Goal: Transaction & Acquisition: Download file/media

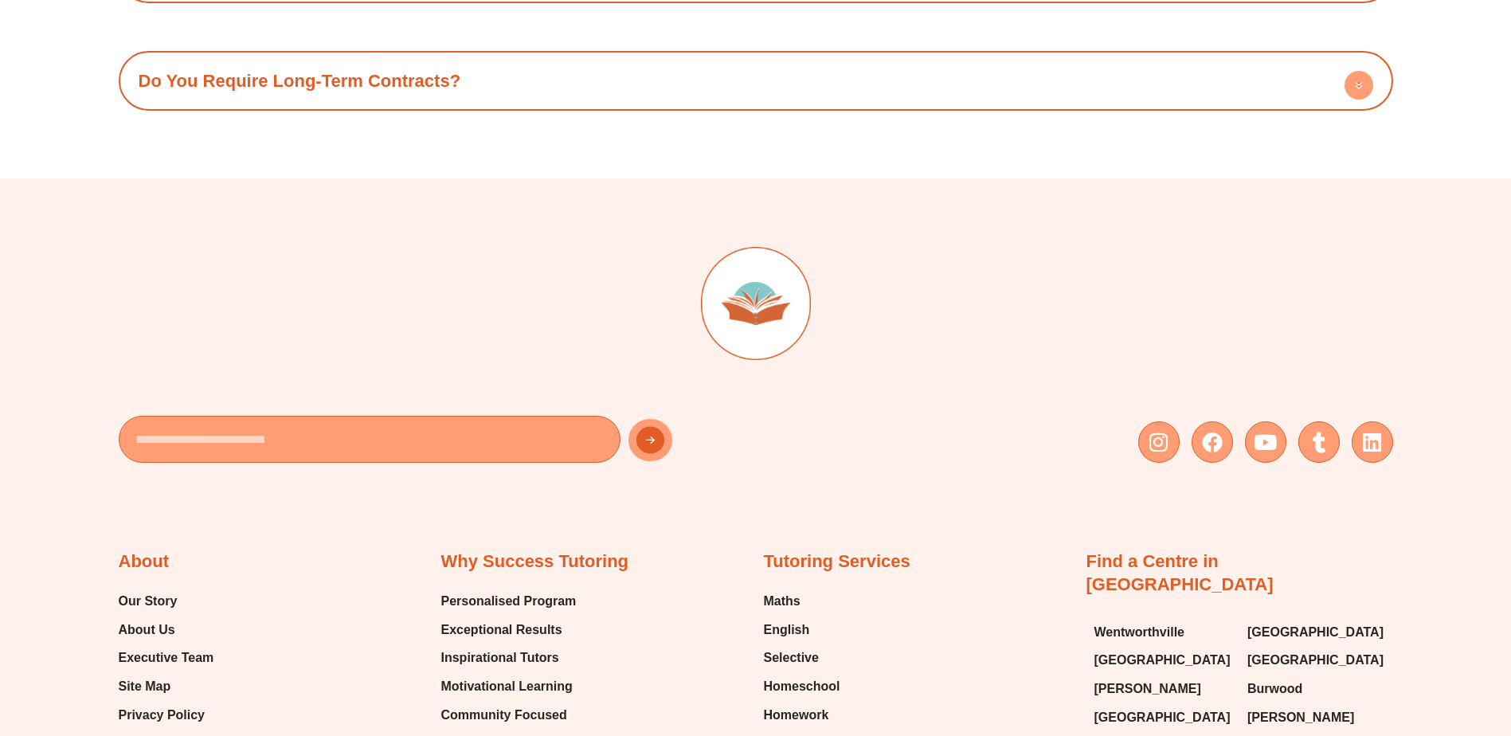
scroll to position [6689, 0]
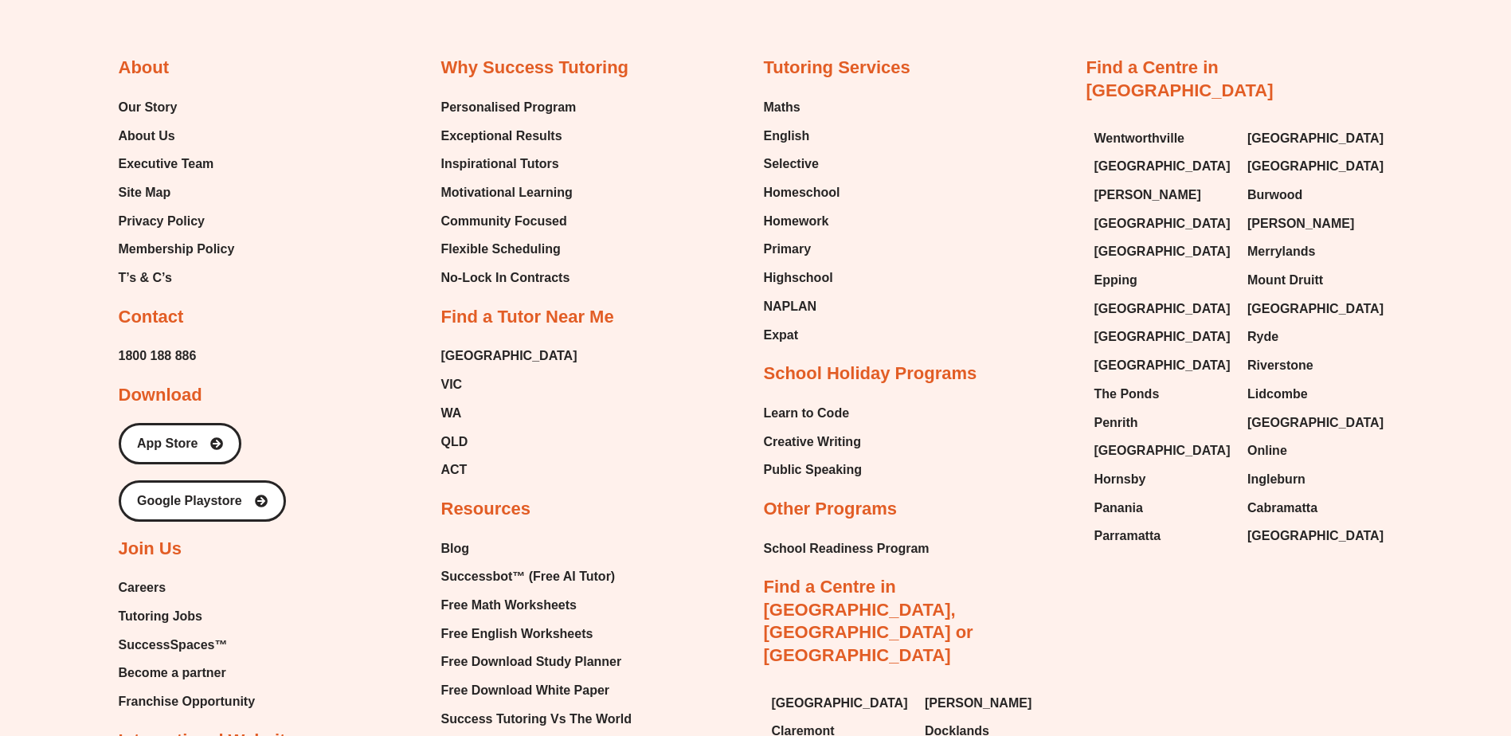
scroll to position [6949, 0]
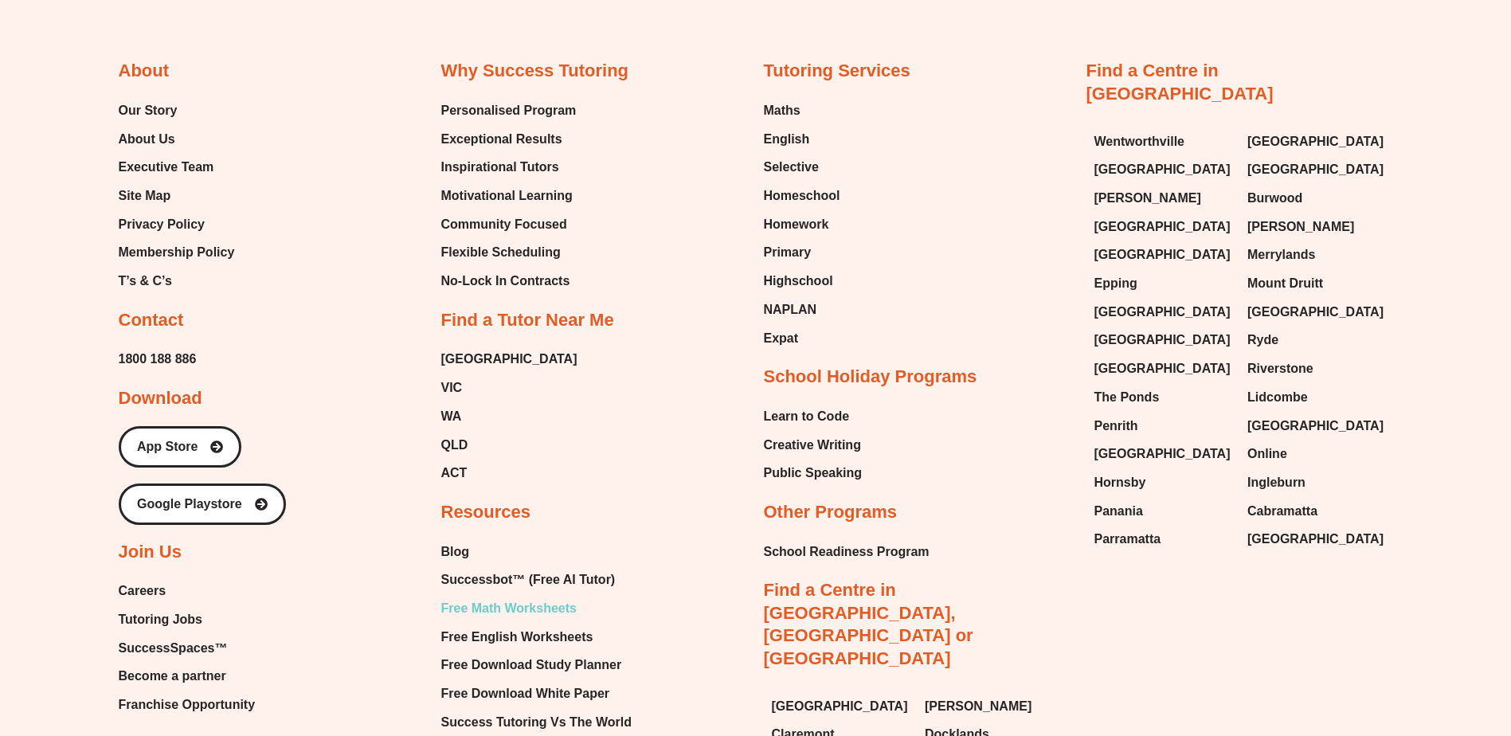
click at [527, 596] on span "Free Math Worksheets" at bounding box center [508, 608] width 135 height 24
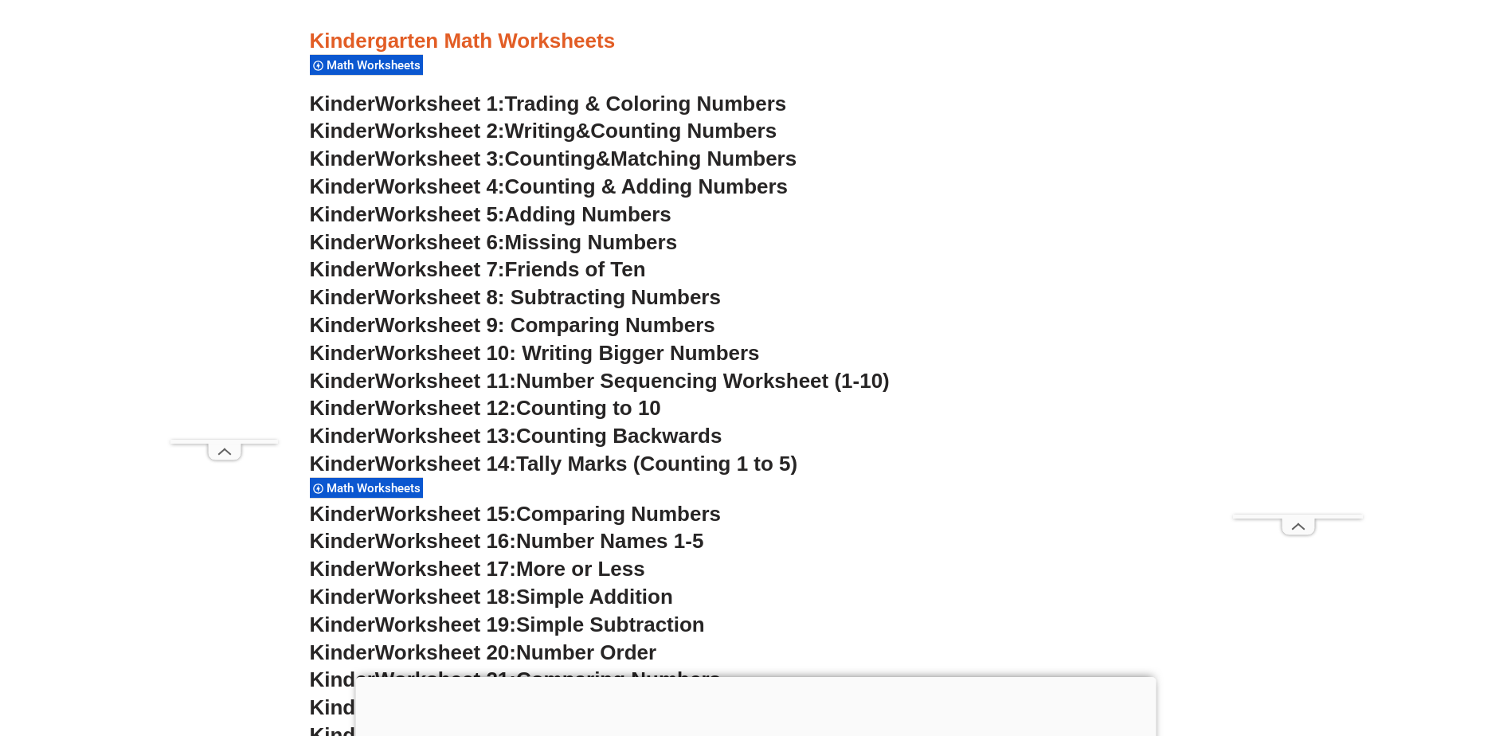
scroll to position [876, 0]
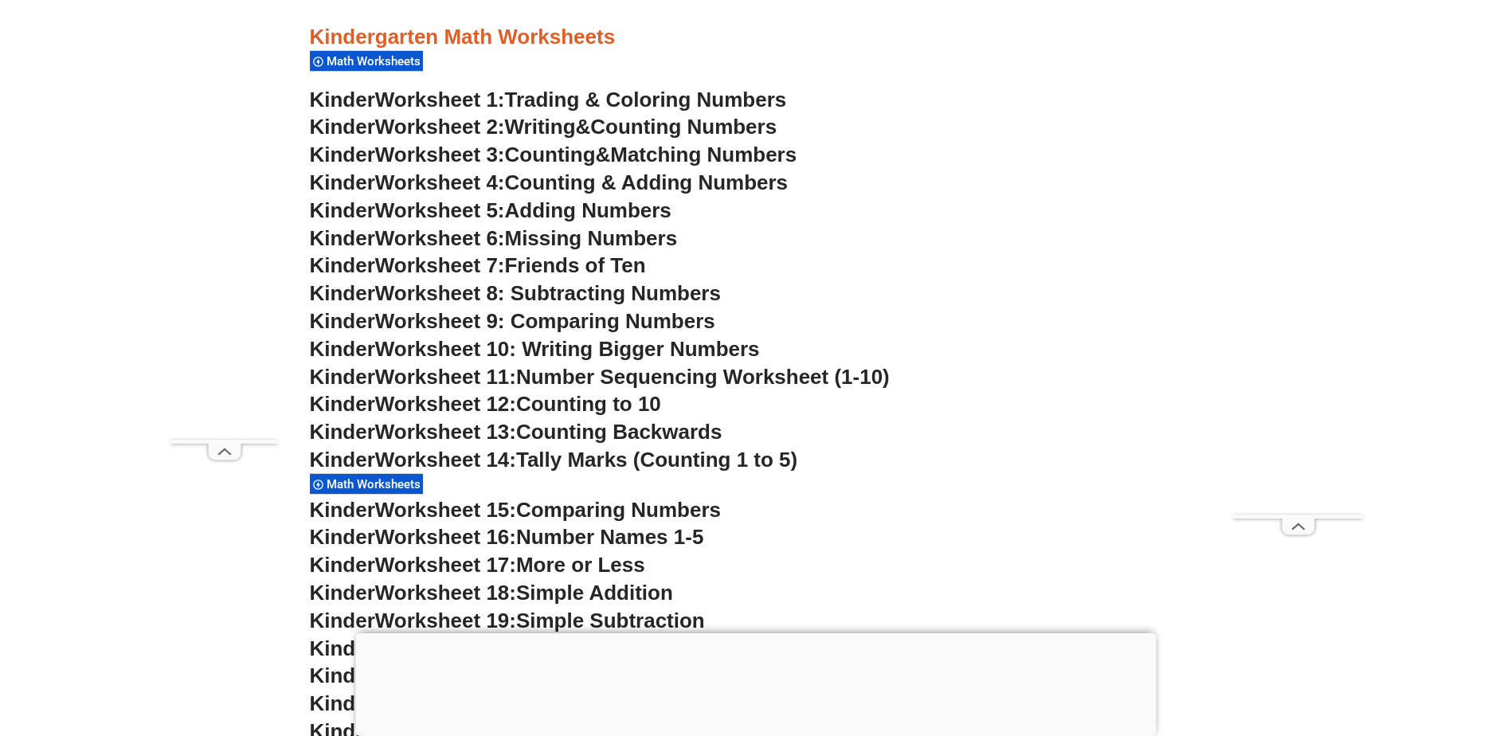
click at [755, 131] on span "Counting Numbers" at bounding box center [683, 127] width 186 height 24
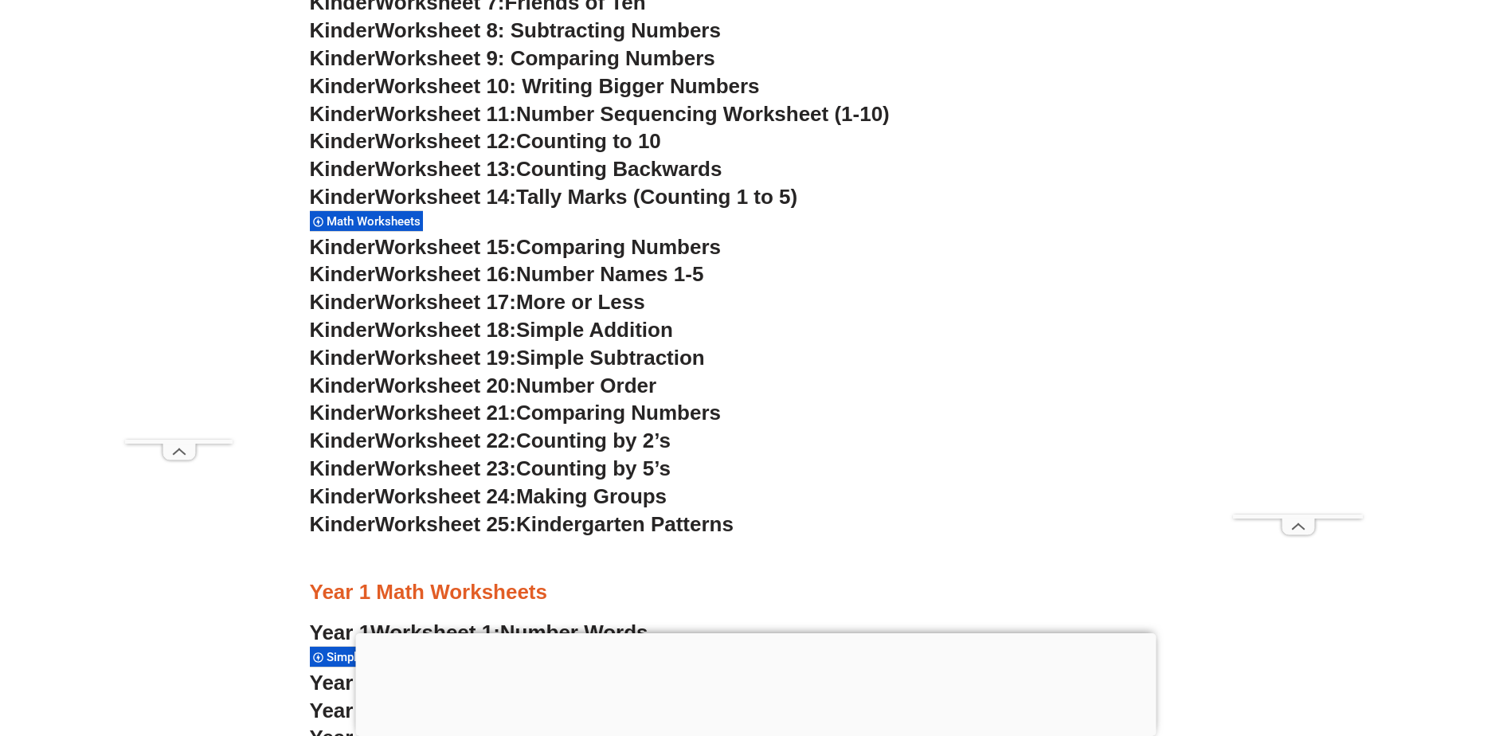
scroll to position [1194, 0]
